Goal: Communication & Community: Answer question/provide support

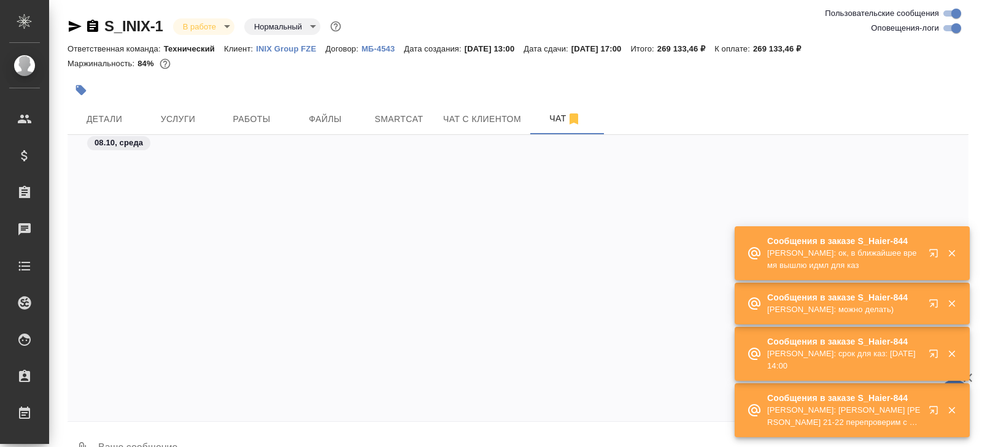
scroll to position [15013, 0]
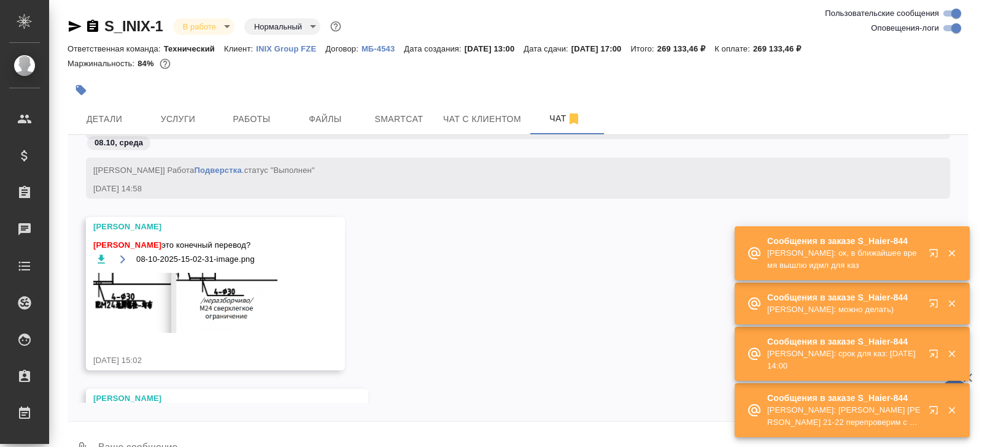
click at [949, 31] on input "Оповещения-логи" at bounding box center [956, 28] width 44 height 15
checkbox input "false"
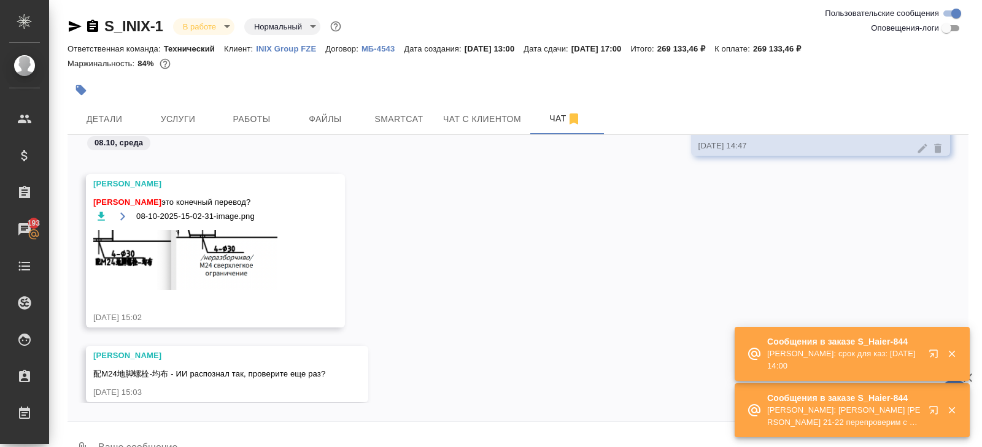
scroll to position [2703, 0]
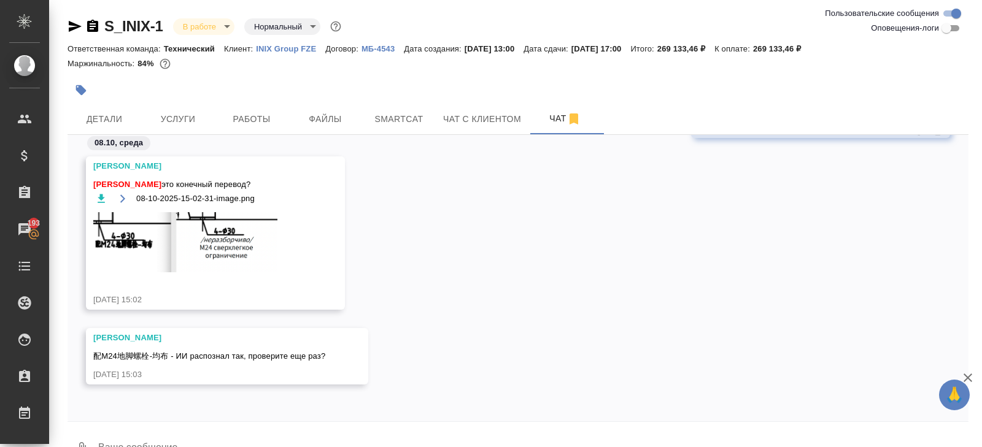
click at [98, 195] on icon "button" at bounding box center [101, 199] width 12 height 12
click at [258, 114] on span "Работы" at bounding box center [251, 119] width 59 height 15
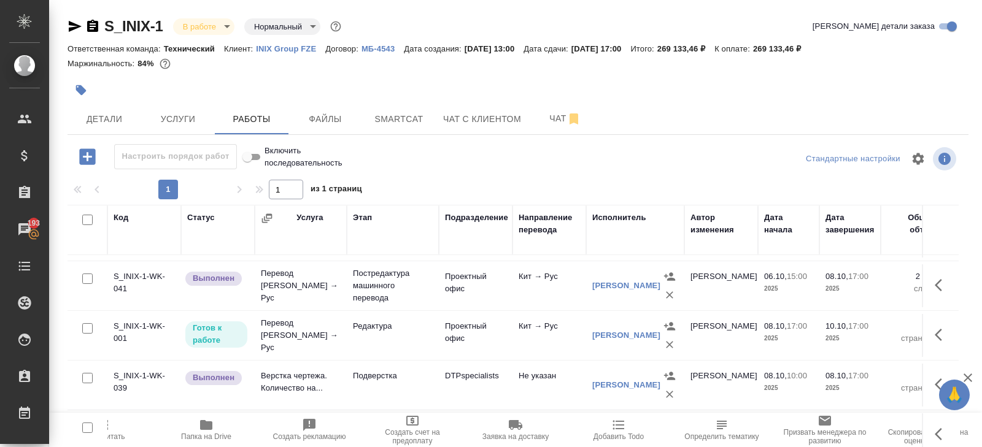
click at [91, 25] on icon "button" at bounding box center [92, 26] width 11 height 12
click at [557, 122] on span "Чат" at bounding box center [565, 118] width 59 height 15
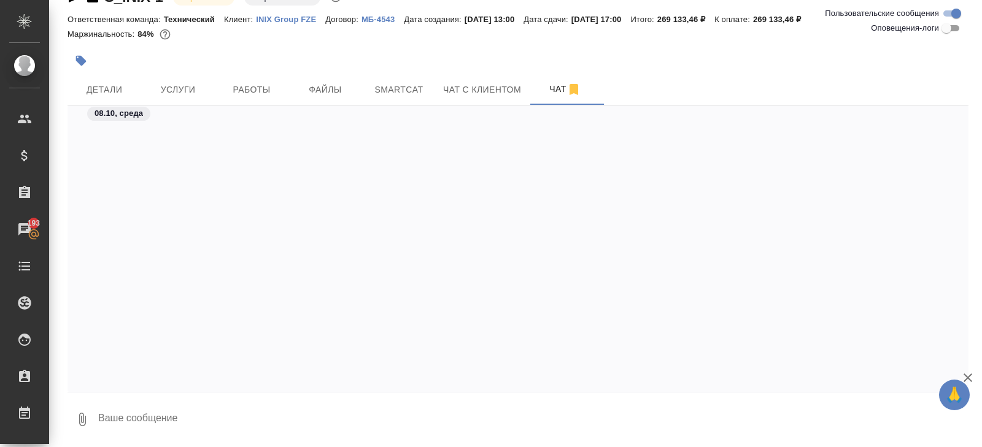
scroll to position [3845, 0]
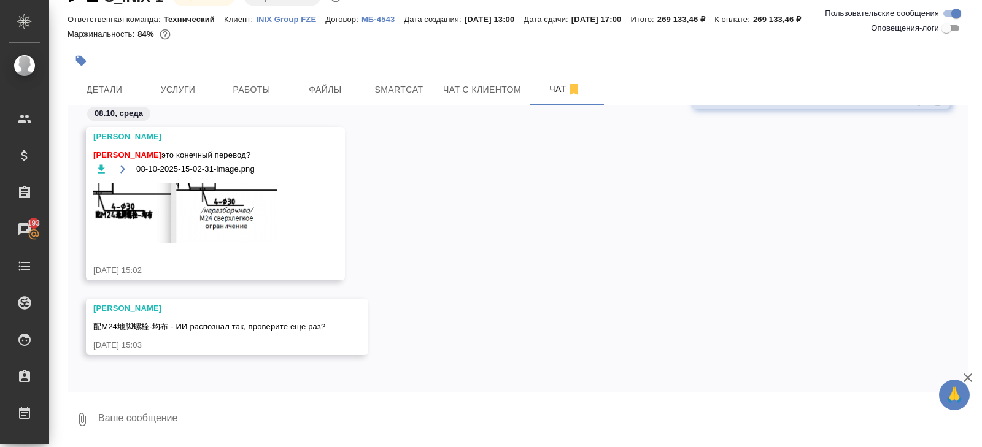
click at [183, 421] on textarea at bounding box center [532, 420] width 871 height 42
type textarea "смотрим"
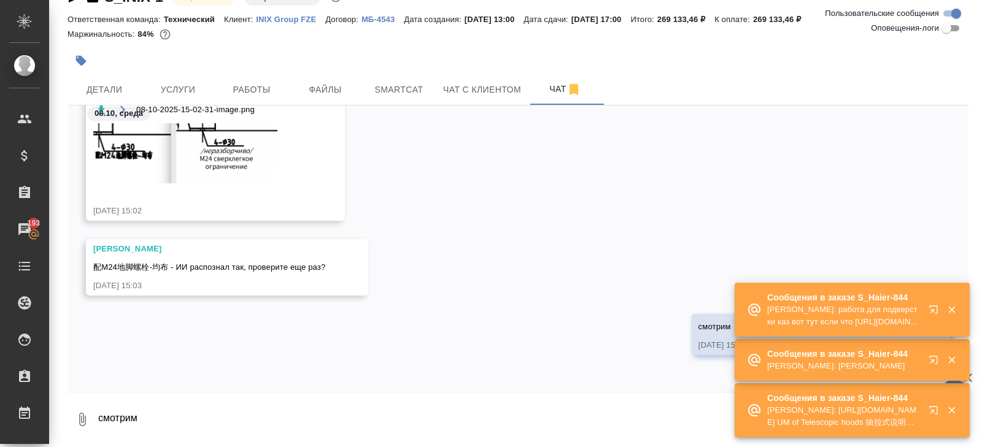
click at [939, 361] on button "button" at bounding box center [951, 360] width 25 height 11
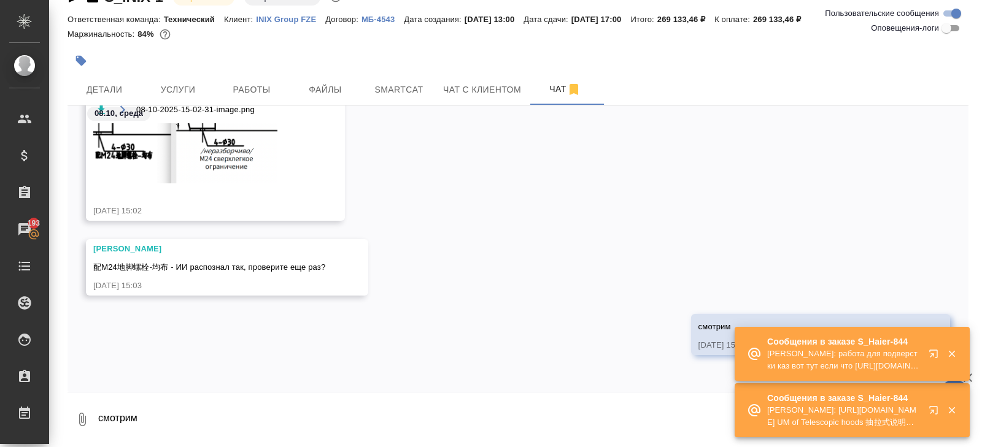
click at [939, 352] on button "button" at bounding box center [951, 354] width 25 height 11
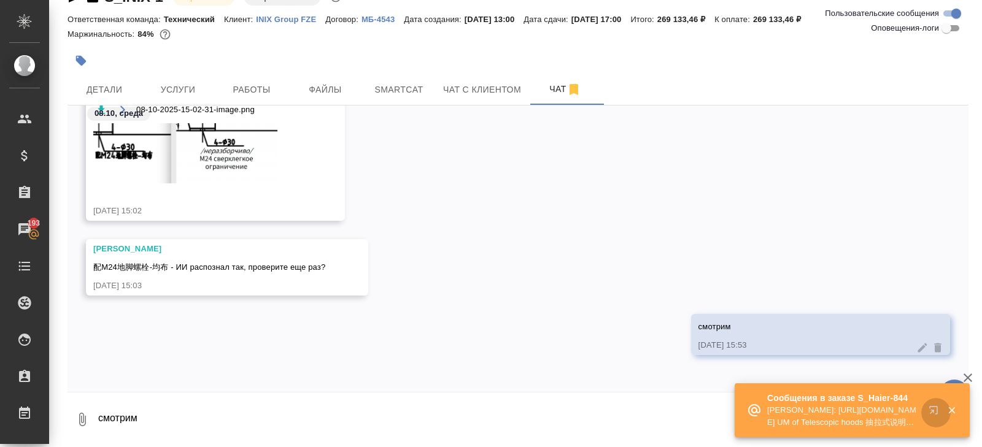
click at [938, 414] on icon "button" at bounding box center [936, 413] width 15 height 15
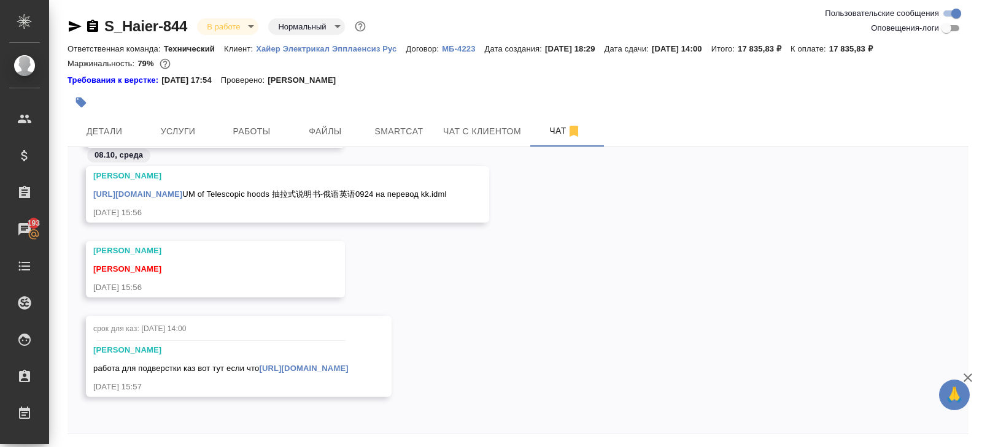
scroll to position [42, 0]
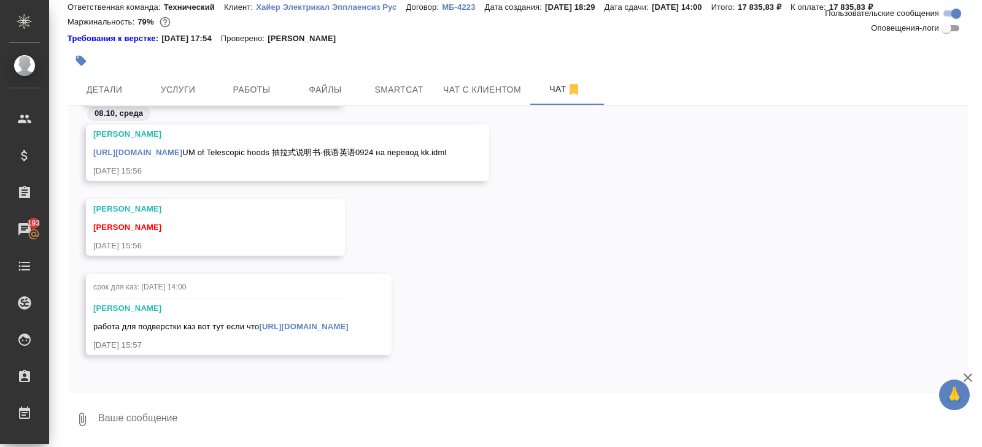
click at [243, 417] on textarea at bounding box center [532, 420] width 871 height 42
type textarea "спасибо"
